Goal: Information Seeking & Learning: Learn about a topic

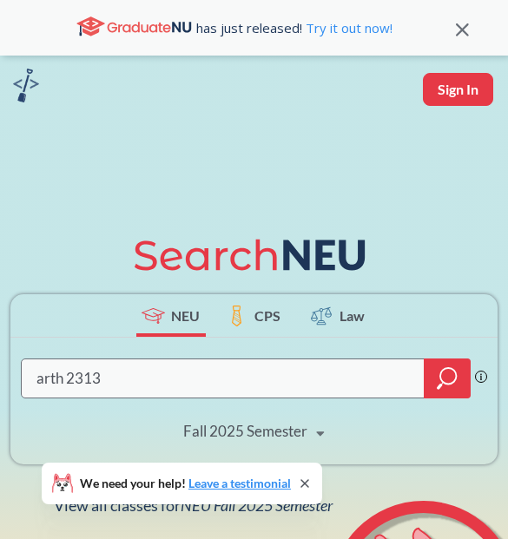
type input "arth 2313"
click at [298, 409] on div "arth 2313 Phrase search guarantees the exact search appears in the results. Ex.…" at bounding box center [253, 401] width 487 height 127
click at [298, 445] on div "Fall 2025 Semester Fall 2025 Semester Summer 2 2025 Semester Summer Full 2025 S…" at bounding box center [254, 431] width 173 height 43
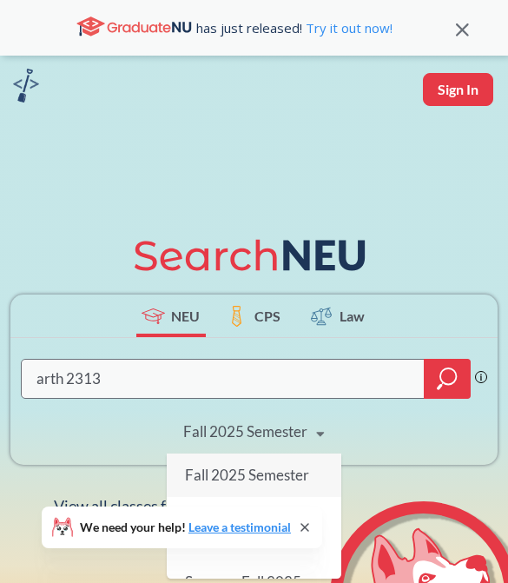
click at [386, 432] on div "arth 2313 Phrase search guarantees the exact search appears in the results. Ex.…" at bounding box center [253, 401] width 487 height 127
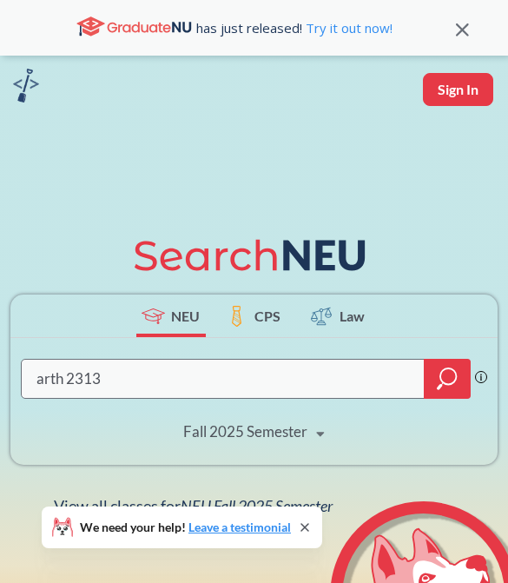
click at [441, 393] on div at bounding box center [447, 379] width 47 height 40
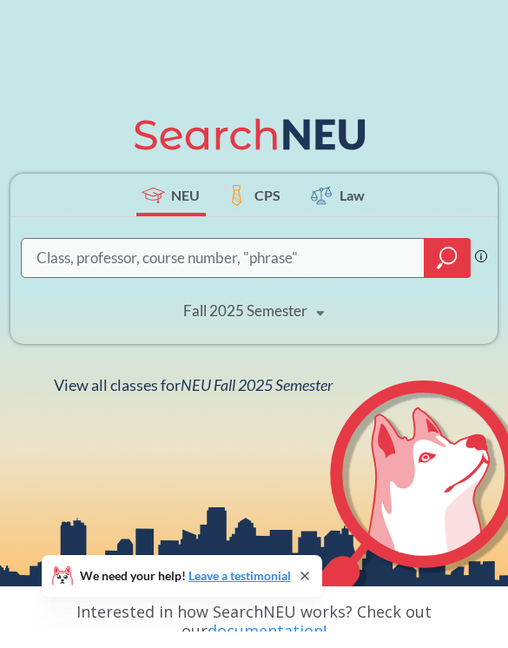
scroll to position [107, 0]
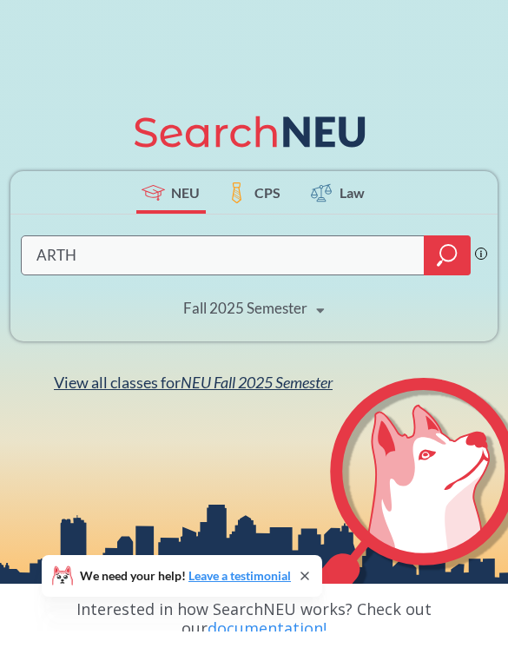
type input "ARTH"
click at [298, 389] on span "NEU Fall 2025 Semester" at bounding box center [257, 398] width 152 height 19
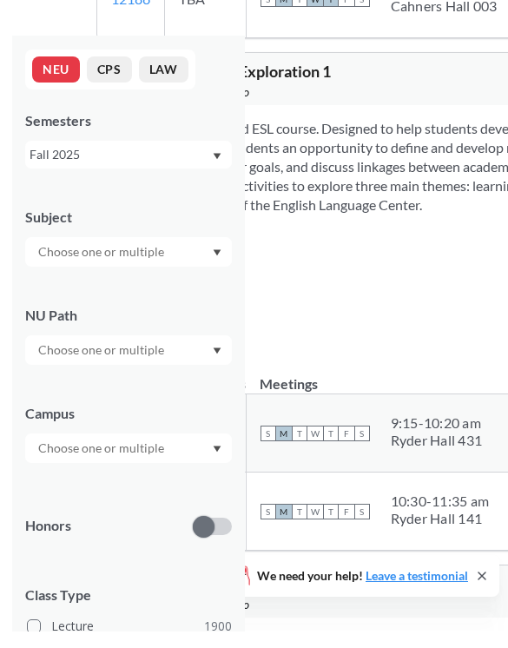
scroll to position [540, 0]
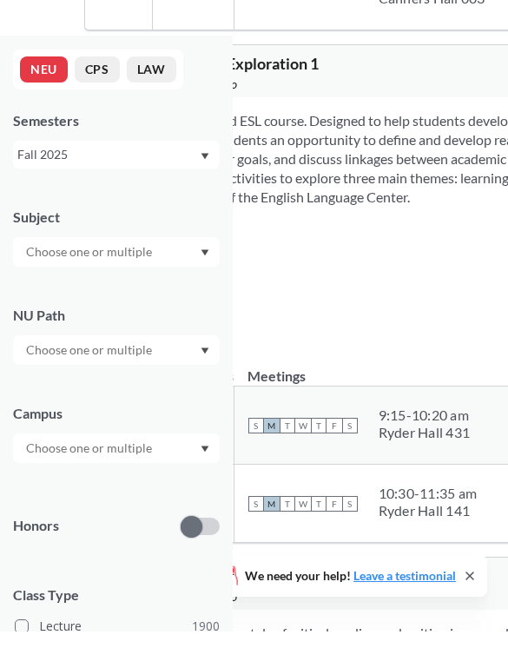
click at [428, 338] on div "NUPaths: None Prerequisites: None Corequisites: None Course fees: None View mor…" at bounding box center [487, 299] width 776 height 76
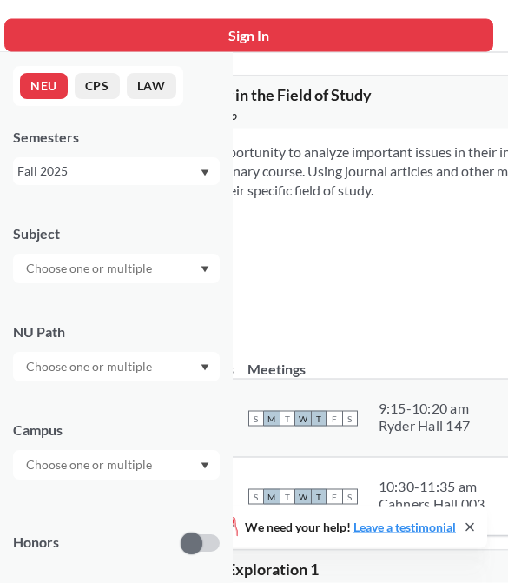
scroll to position [0, 0]
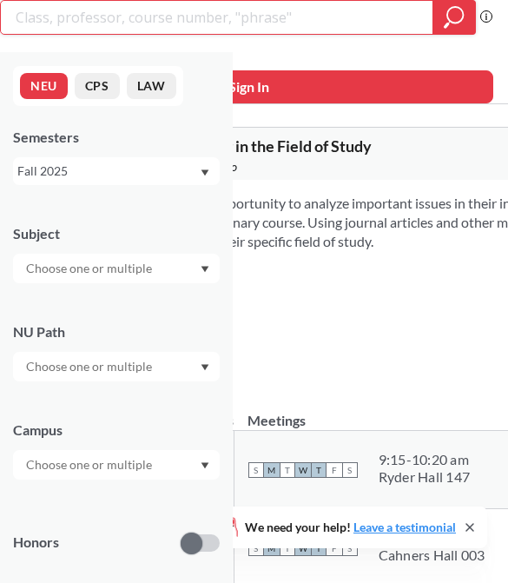
click at [394, 17] on input "search" at bounding box center [217, 18] width 406 height 30
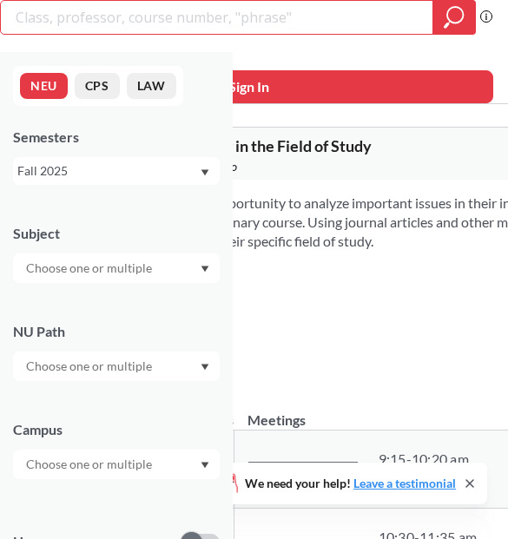
click at [492, 434] on td "S M T W T F S 9:15 - 10:20 am Ryder Hall 147" at bounding box center [374, 470] width 281 height 78
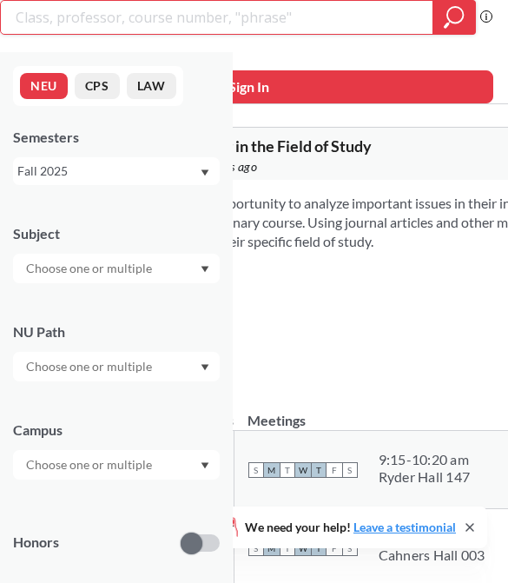
click at [346, 30] on input "search" at bounding box center [217, 18] width 406 height 30
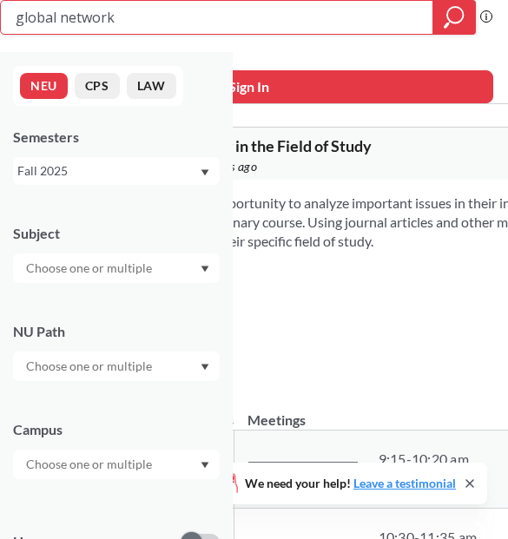
type input "global networks"
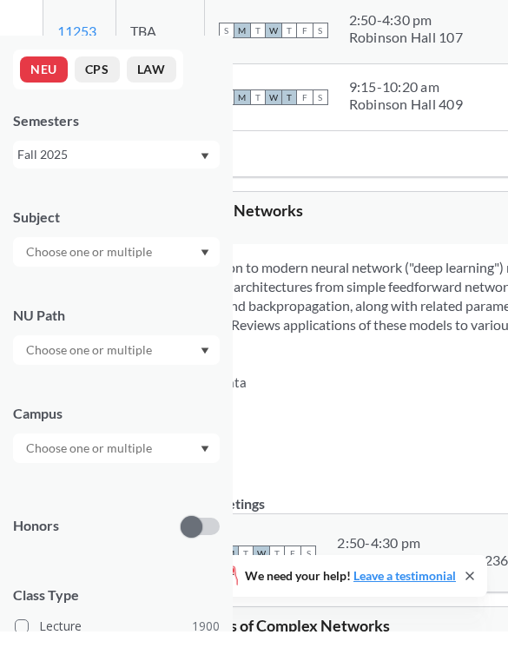
scroll to position [930, 0]
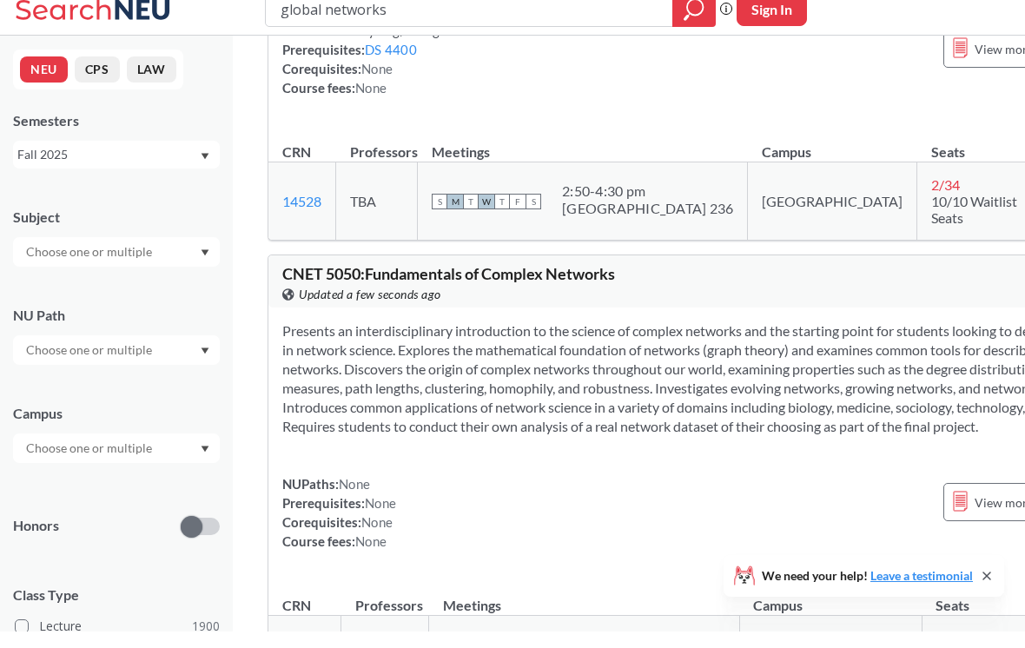
click at [507, 449] on section "Presents an interdisciplinary introduction to the science of complex networks a…" at bounding box center [711, 395] width 859 height 115
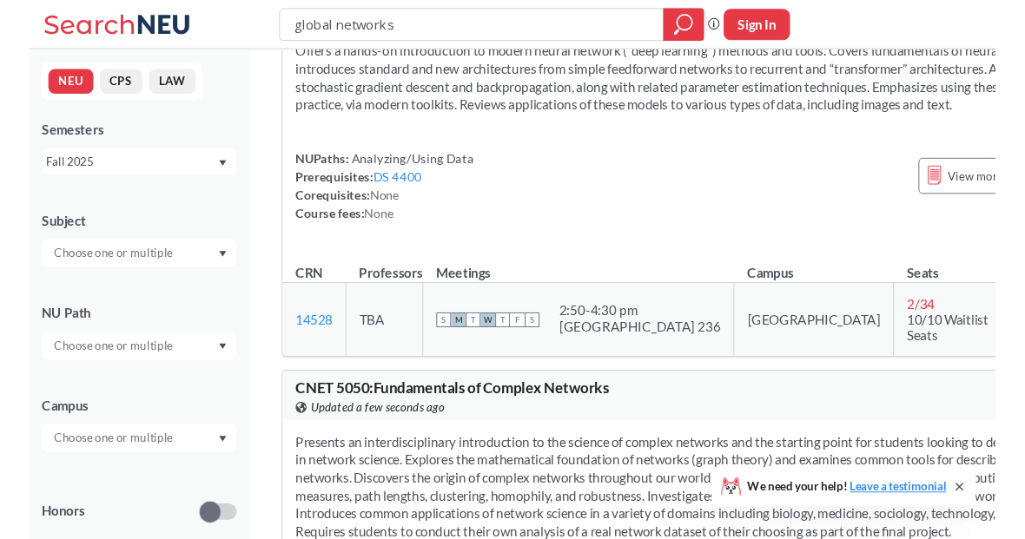
scroll to position [1101, 0]
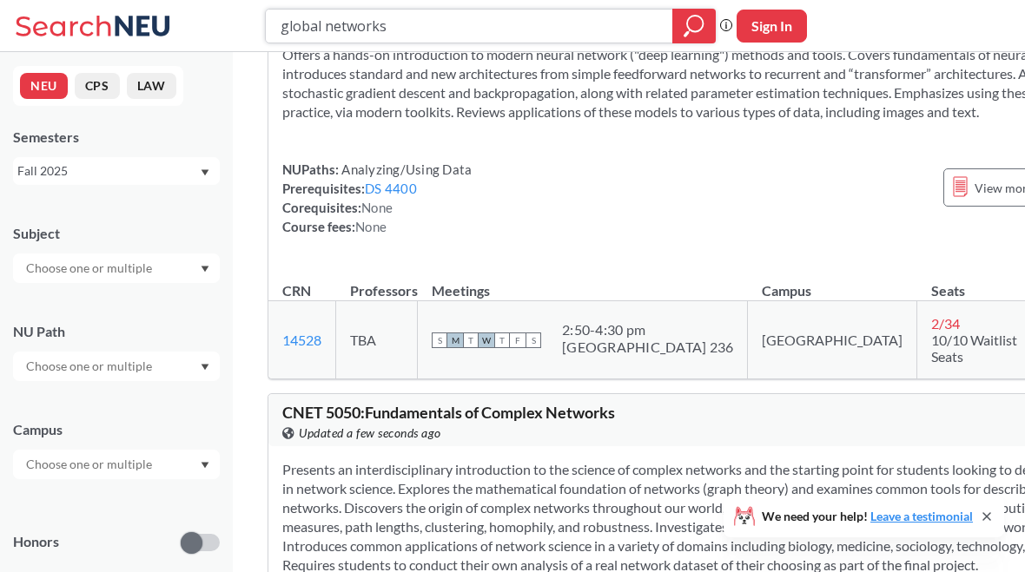
click at [457, 26] on input "global networks" at bounding box center [469, 26] width 381 height 30
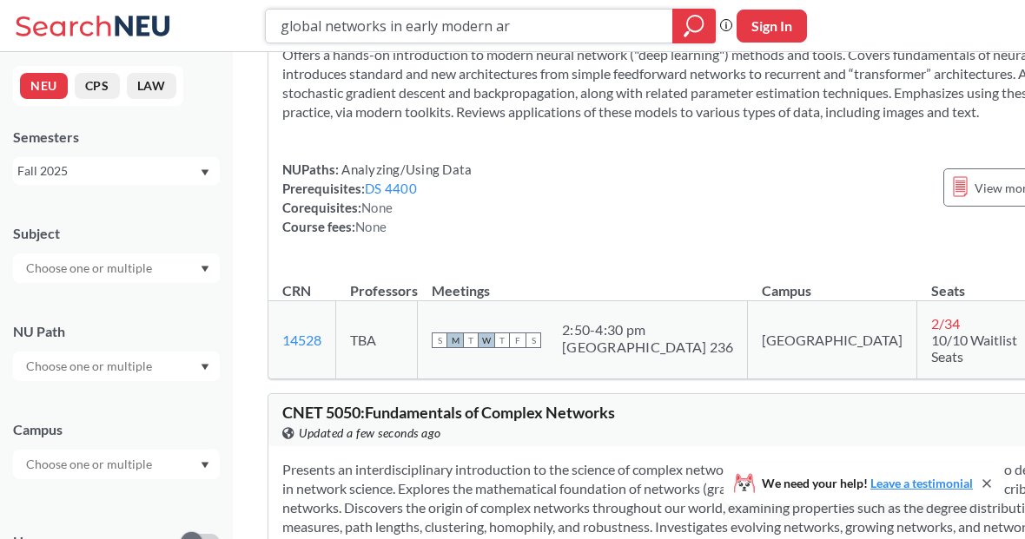
type input "global networks in early modern art"
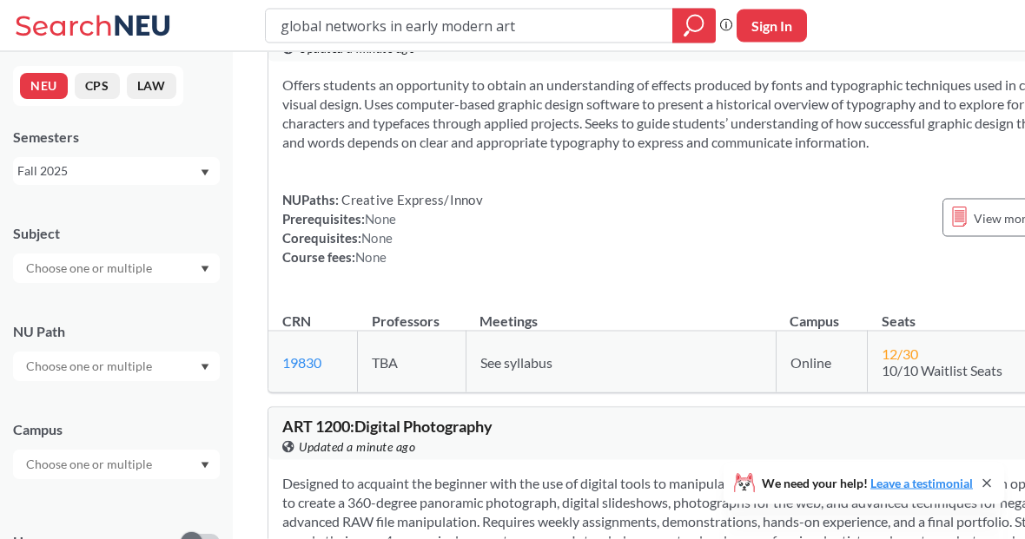
click at [196, 171] on div "Fall 2025" at bounding box center [107, 171] width 181 height 19
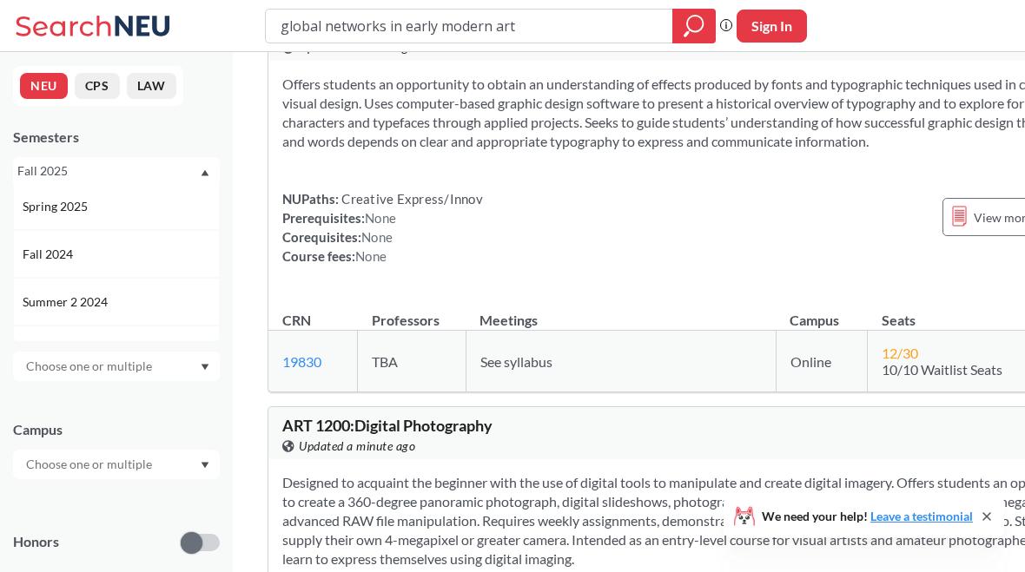
scroll to position [199, 0]
click at [157, 215] on div "Spring 2025" at bounding box center [116, 201] width 207 height 48
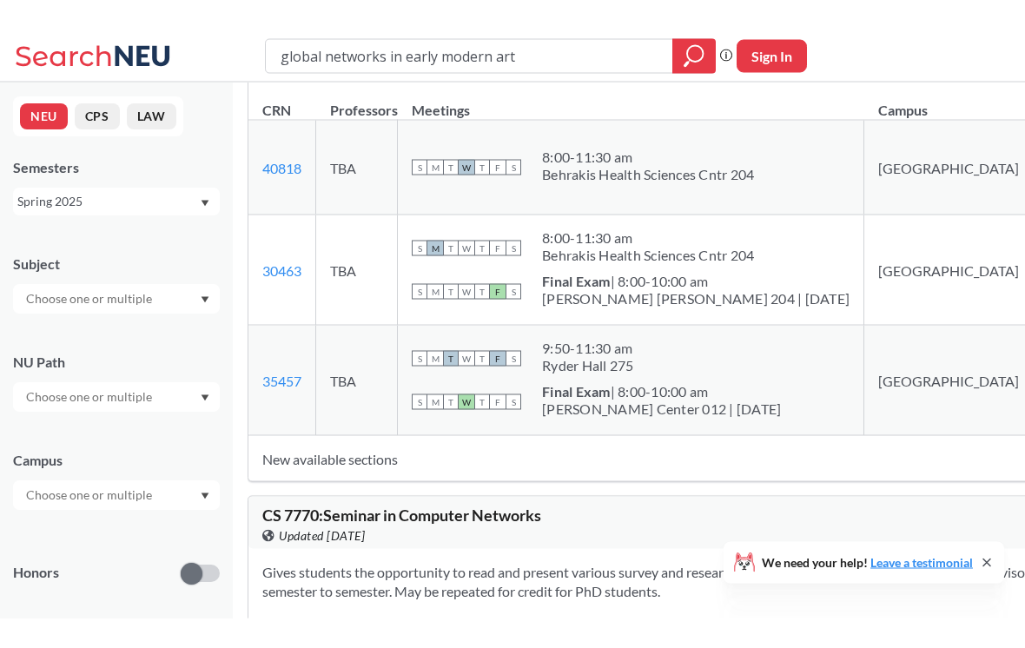
scroll to position [250, 0]
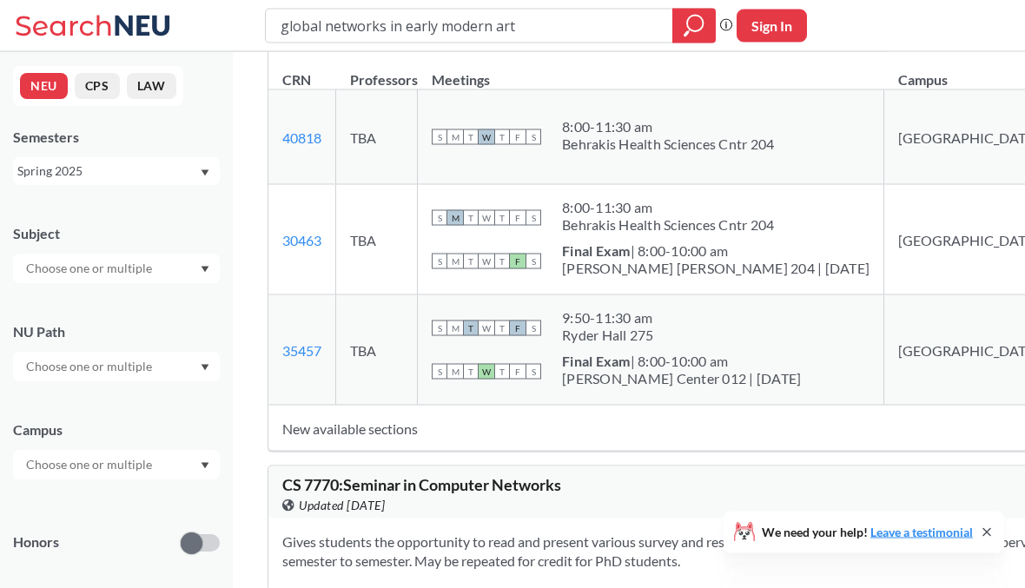
click at [155, 364] on input "text" at bounding box center [90, 366] width 146 height 21
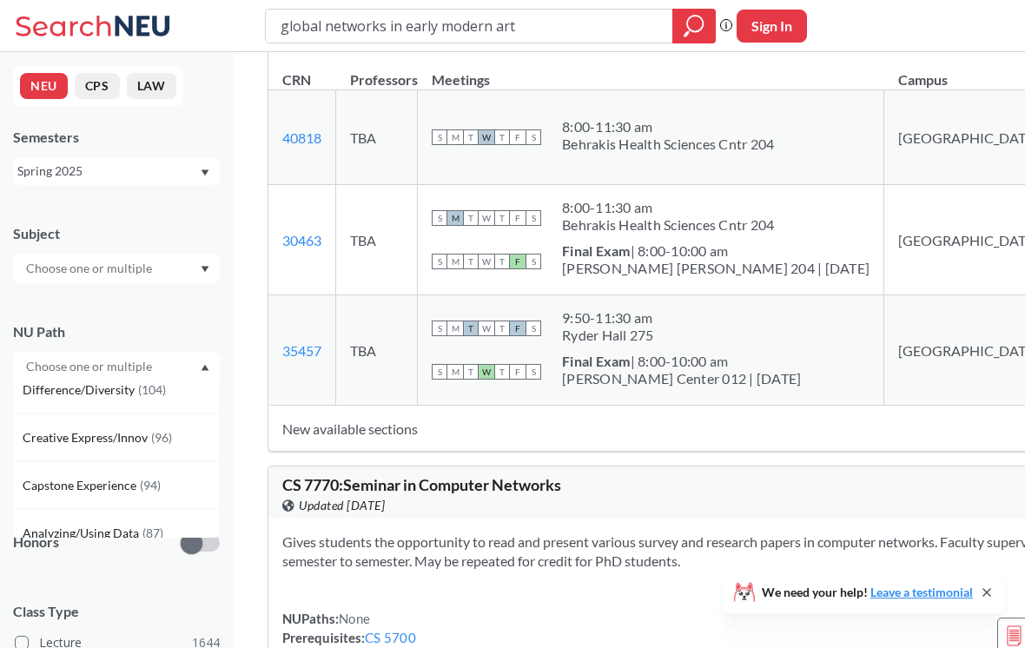
scroll to position [162, 0]
click at [194, 378] on div at bounding box center [116, 367] width 207 height 30
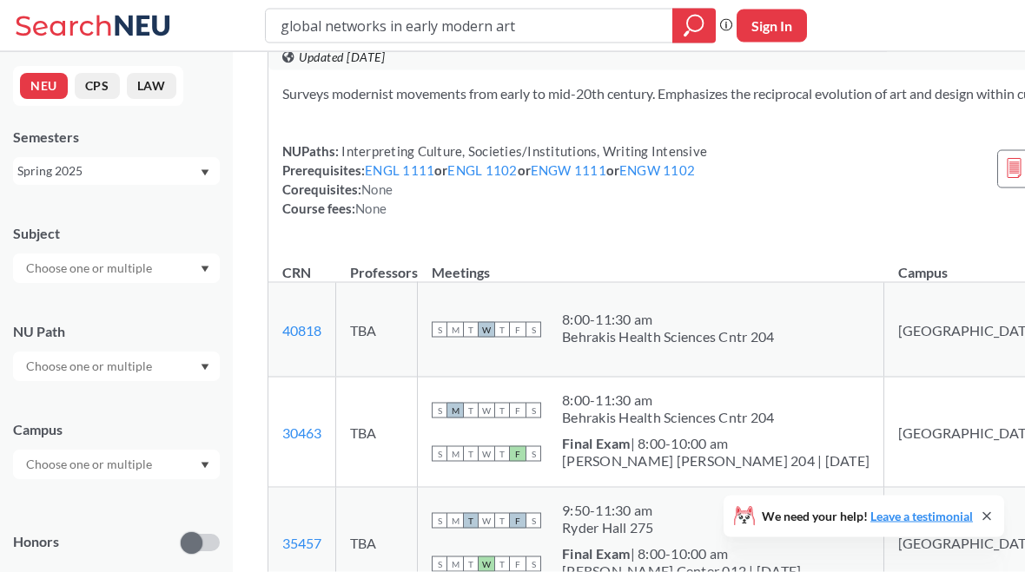
scroll to position [0, 0]
